Goal: Find specific page/section: Find specific page/section

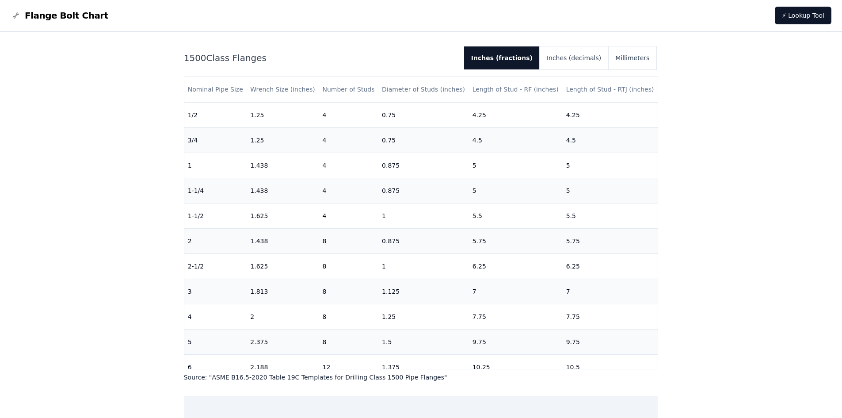
scroll to position [88, 0]
click at [594, 57] on button "Inches (decimals)" at bounding box center [574, 59] width 69 height 23
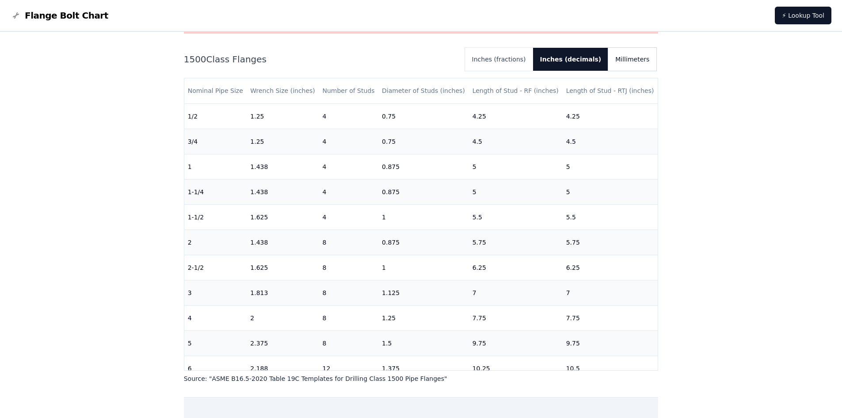
click at [638, 53] on button "Millimeters" at bounding box center [633, 59] width 48 height 23
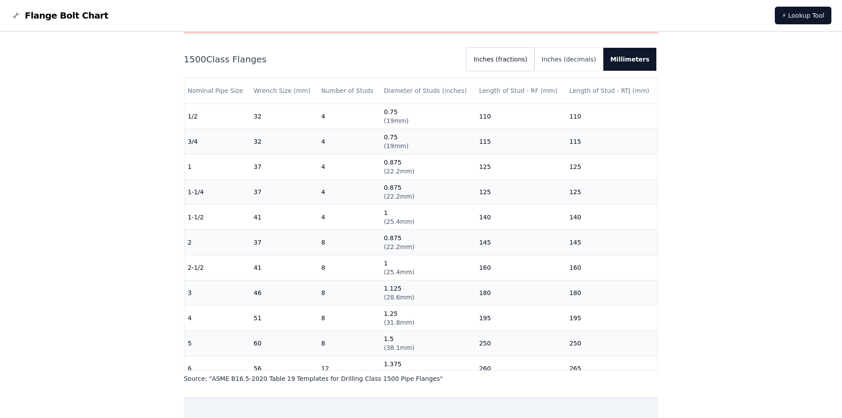
click at [509, 59] on button "Inches (fractions)" at bounding box center [501, 59] width 68 height 23
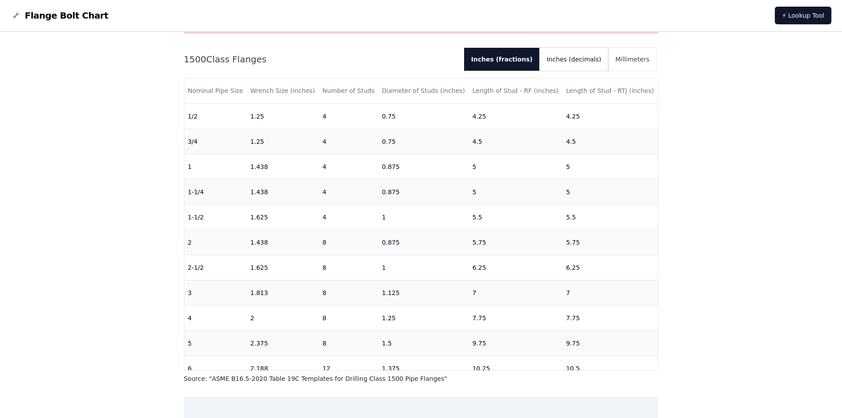
click at [572, 58] on button "Inches (decimals)" at bounding box center [574, 59] width 69 height 23
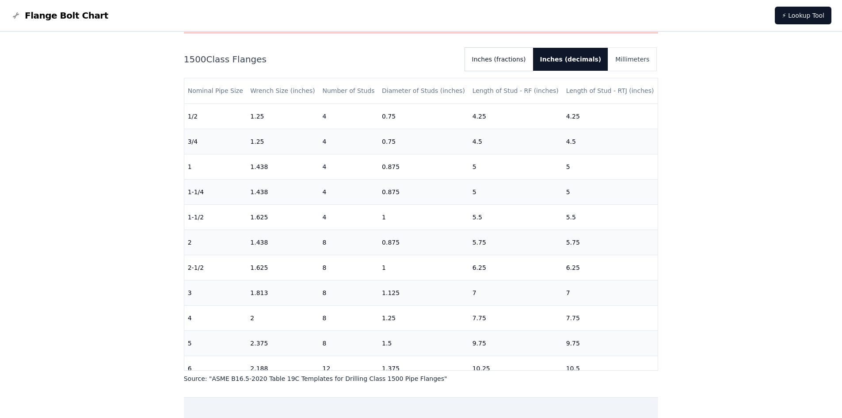
click at [523, 55] on button "Inches (fractions)" at bounding box center [499, 59] width 68 height 23
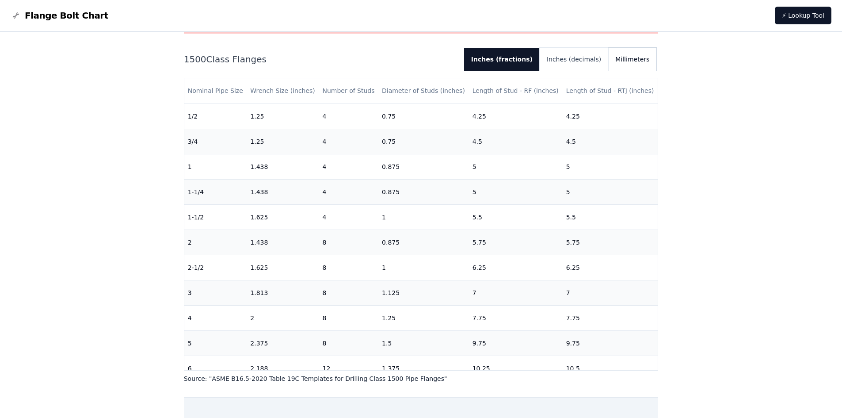
click at [630, 64] on button "Millimeters" at bounding box center [633, 59] width 48 height 23
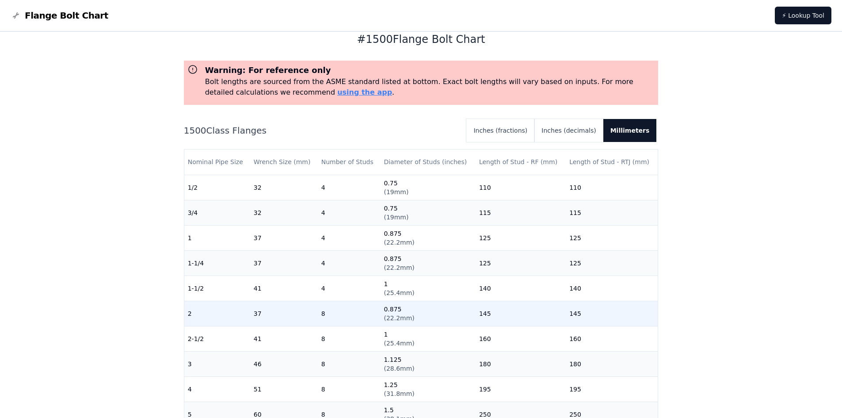
scroll to position [0, 0]
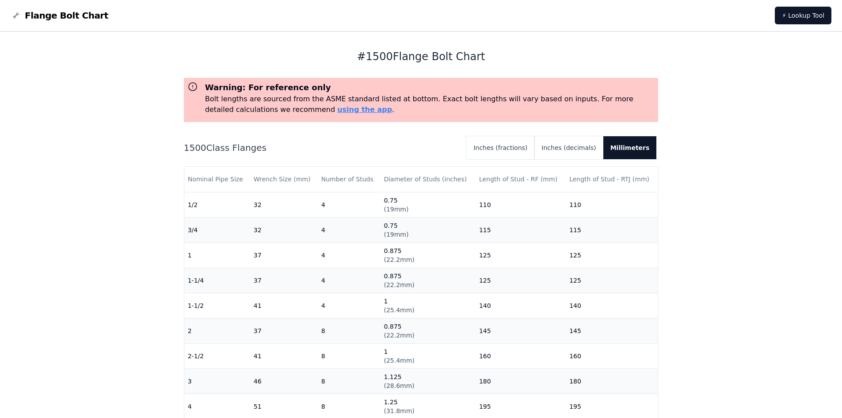
click at [37, 14] on span "Flange Bolt Chart" at bounding box center [67, 15] width 84 height 12
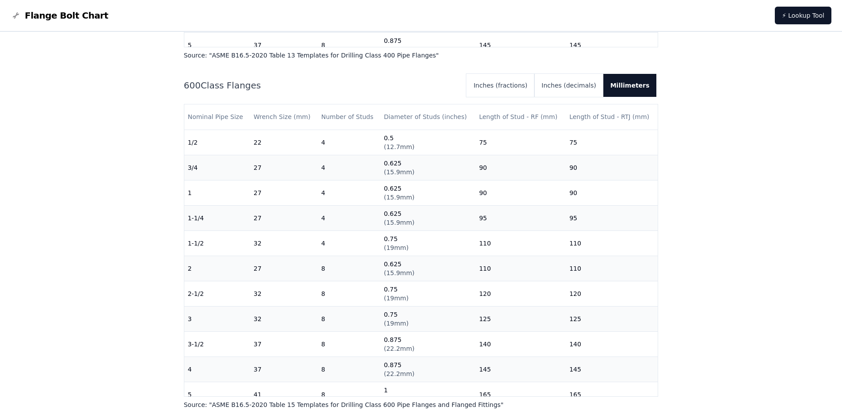
scroll to position [1327, 0]
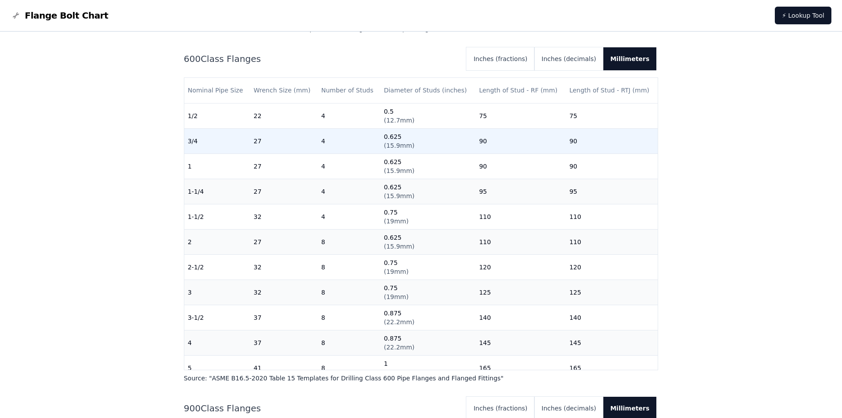
click at [255, 144] on td "27" at bounding box center [284, 140] width 68 height 25
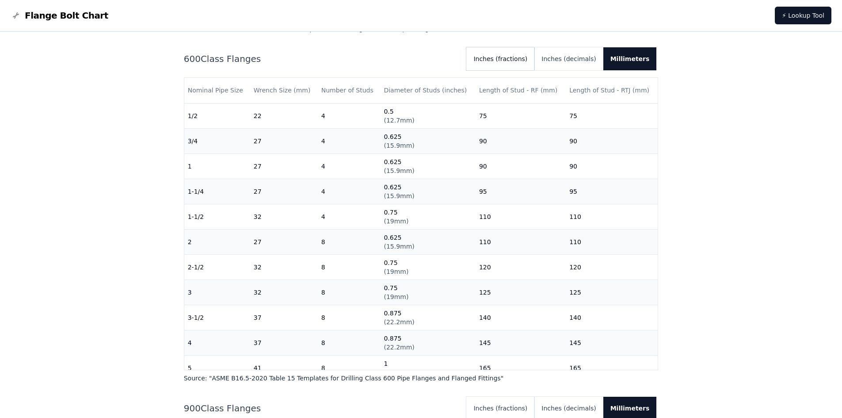
click at [519, 59] on button "Inches (fractions)" at bounding box center [501, 58] width 68 height 23
